Goal: Contribute content

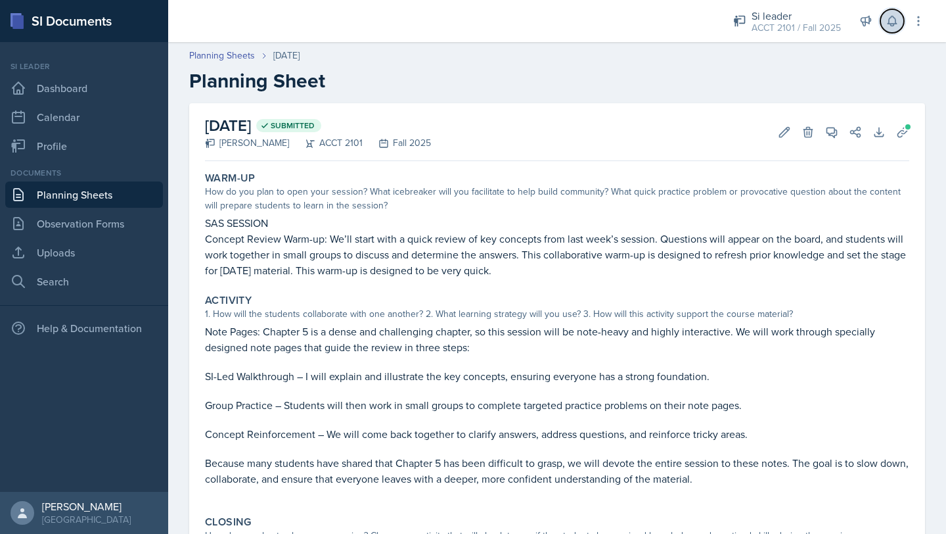
click at [884, 27] on button at bounding box center [892, 21] width 24 height 24
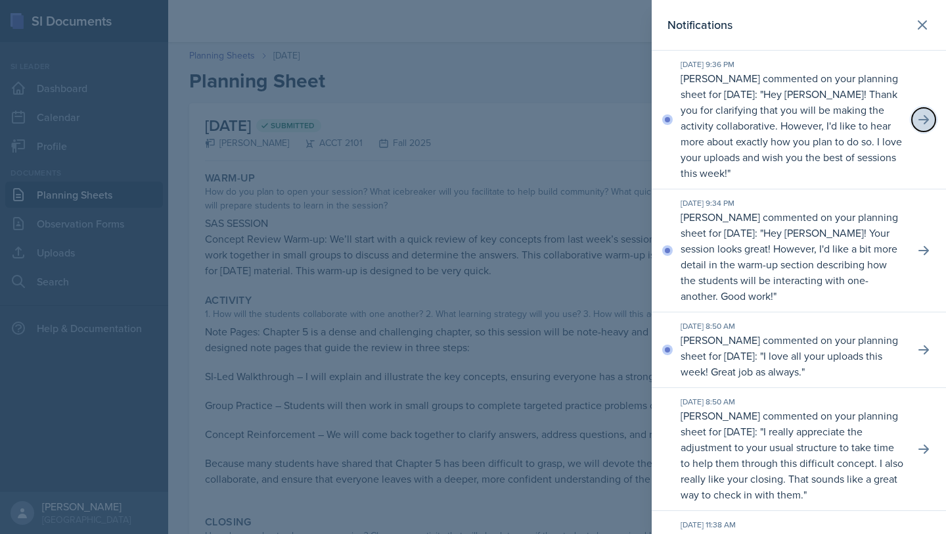
click at [921, 123] on icon at bounding box center [923, 119] width 13 height 13
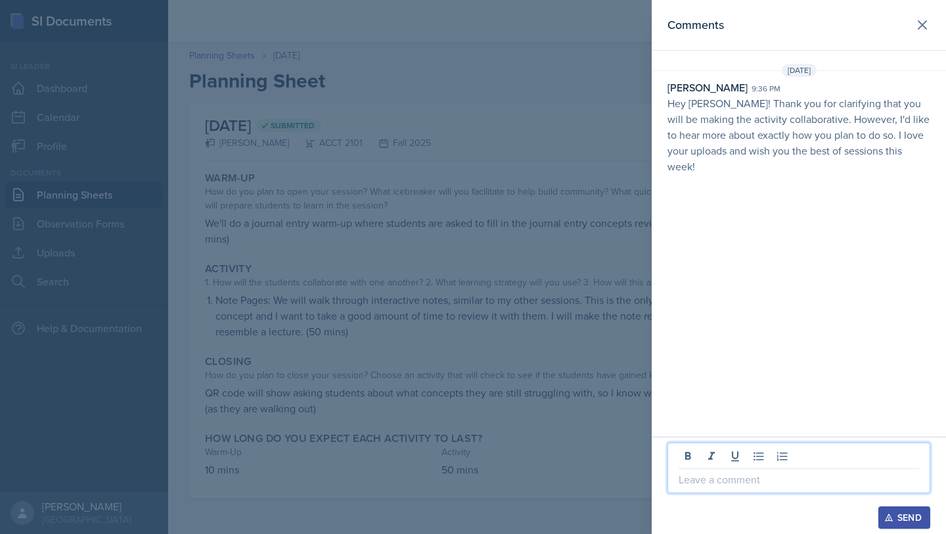
click at [710, 478] on p at bounding box center [799, 479] width 240 height 16
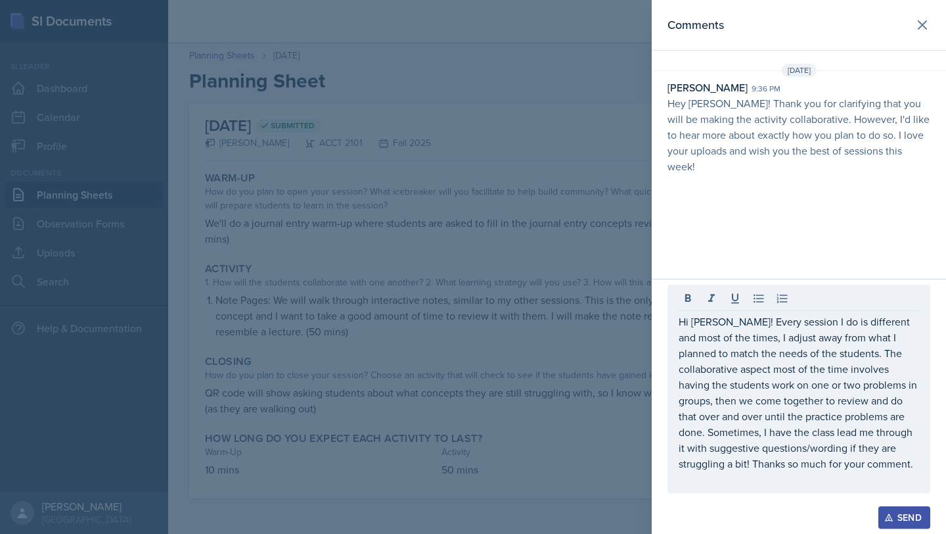
click at [911, 512] on div "Send" at bounding box center [904, 517] width 35 height 11
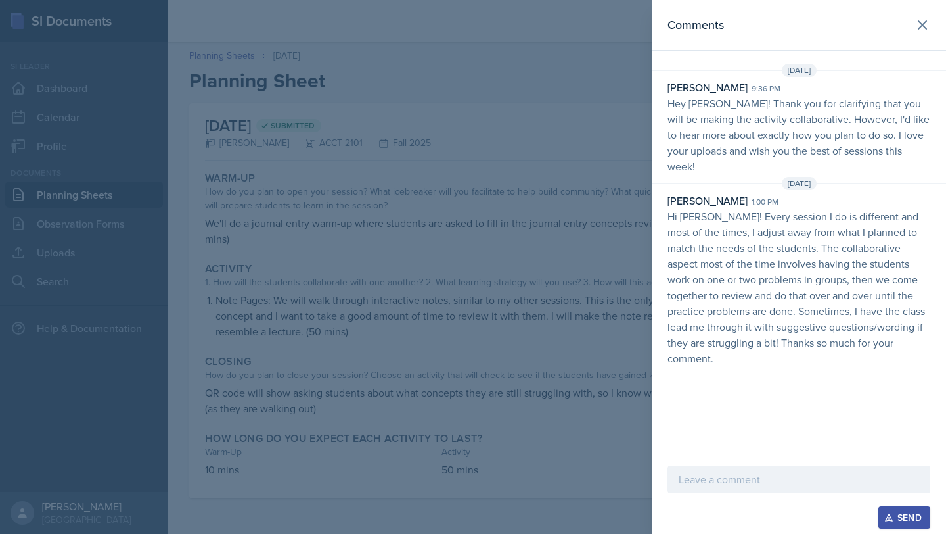
click at [610, 147] on div at bounding box center [473, 267] width 946 height 534
